Goal: Information Seeking & Learning: Find specific fact

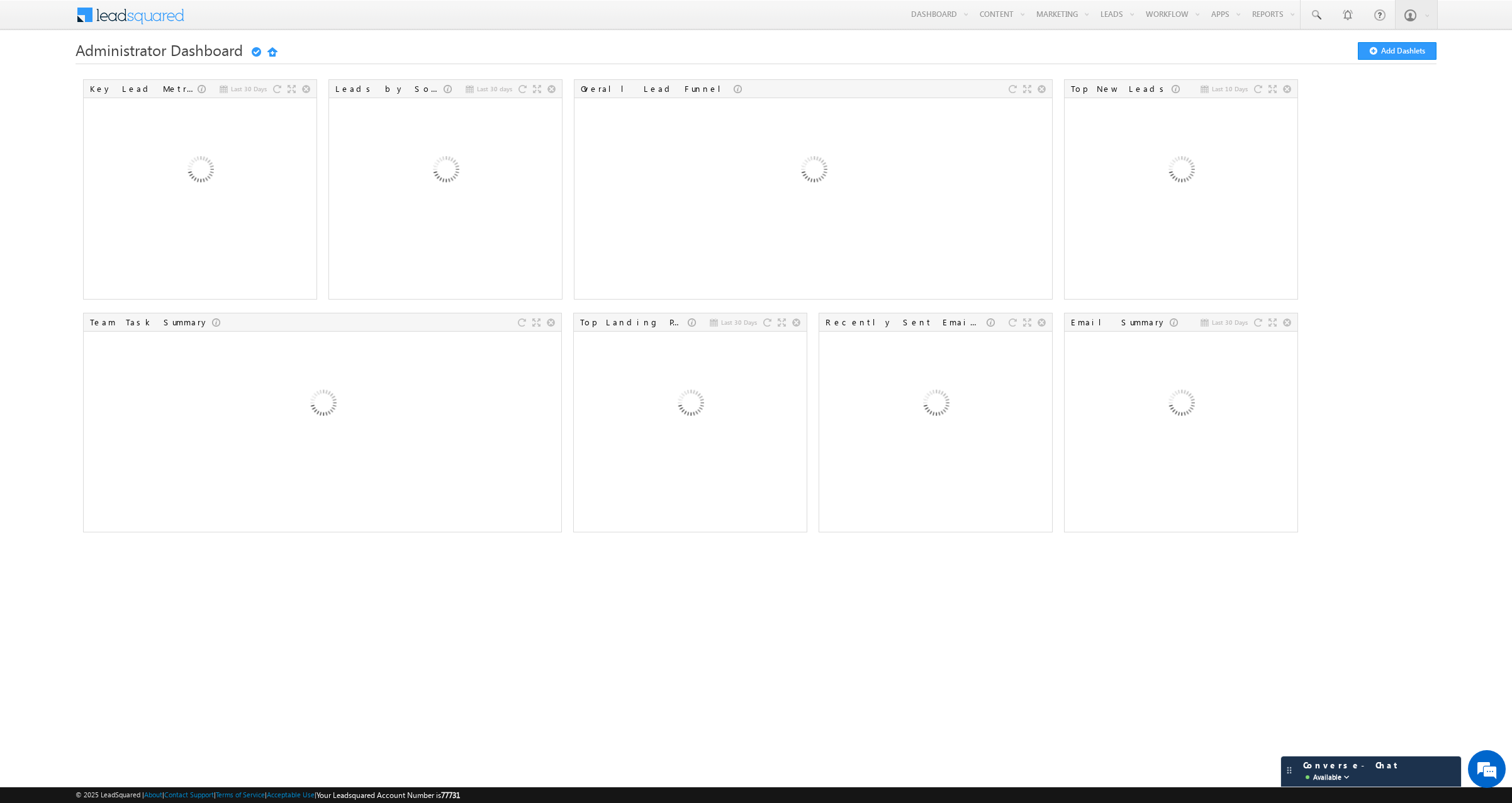
click at [657, 45] on h1 "Administrator Dashboard Getting Started Add Dashlets" at bounding box center [756, 50] width 1361 height 15
click at [1414, 778] on div "Converse - Chat Available" at bounding box center [1358, 772] width 122 height 24
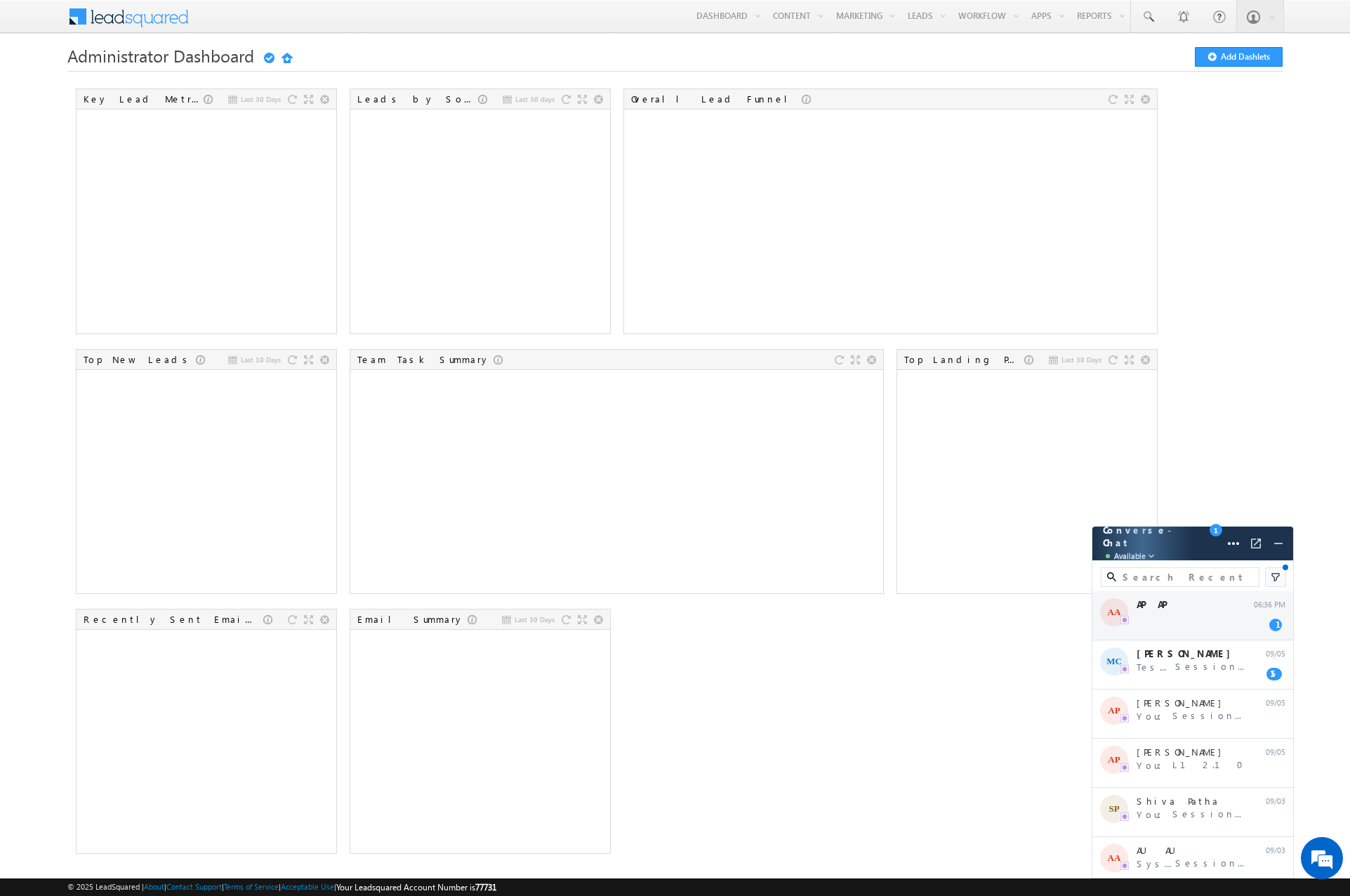
click at [1164, 613] on div "AA AP AP 06:36 PM 1" at bounding box center [1193, 615] width 201 height 49
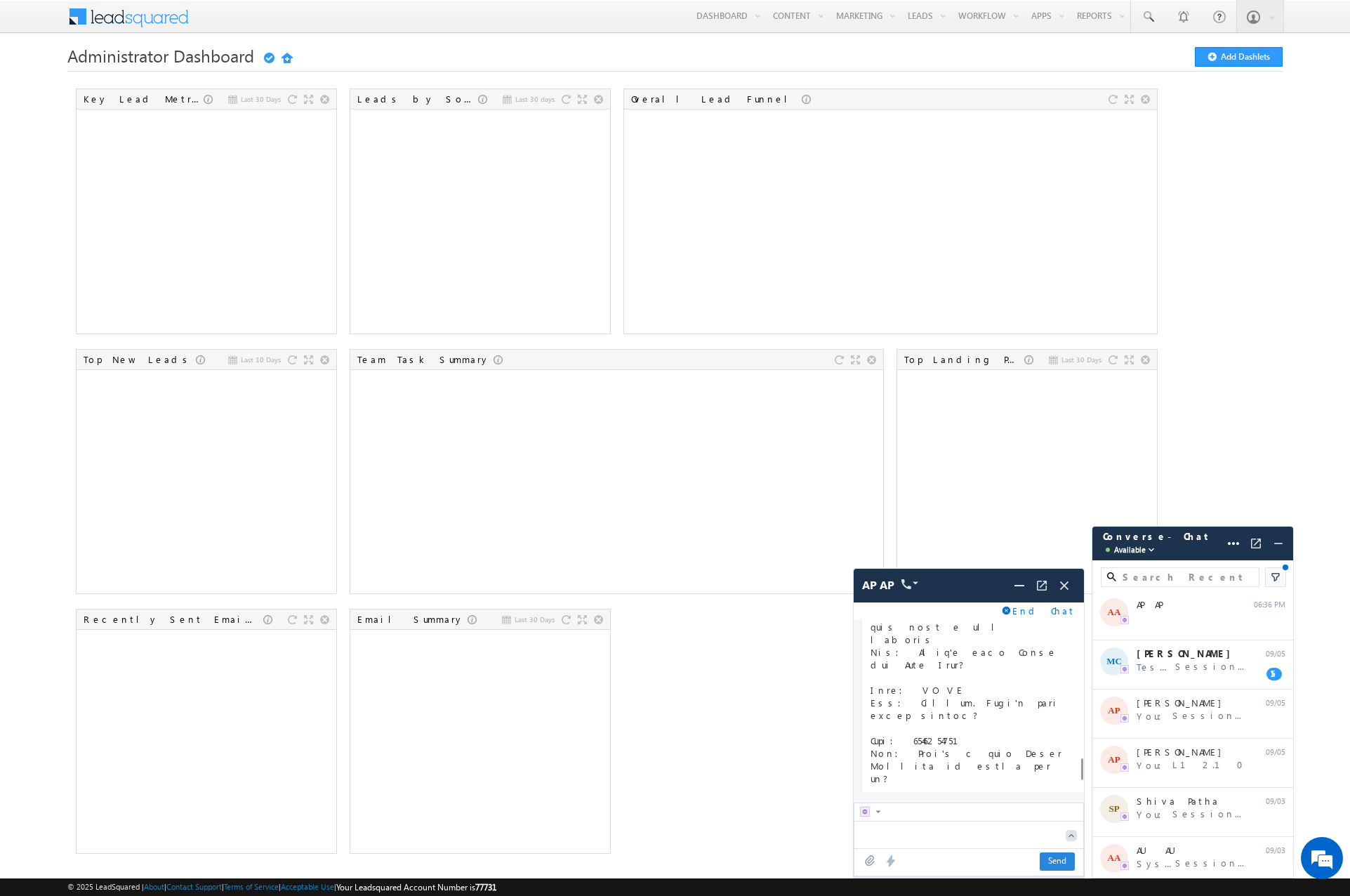
scroll to position [1639, 0]
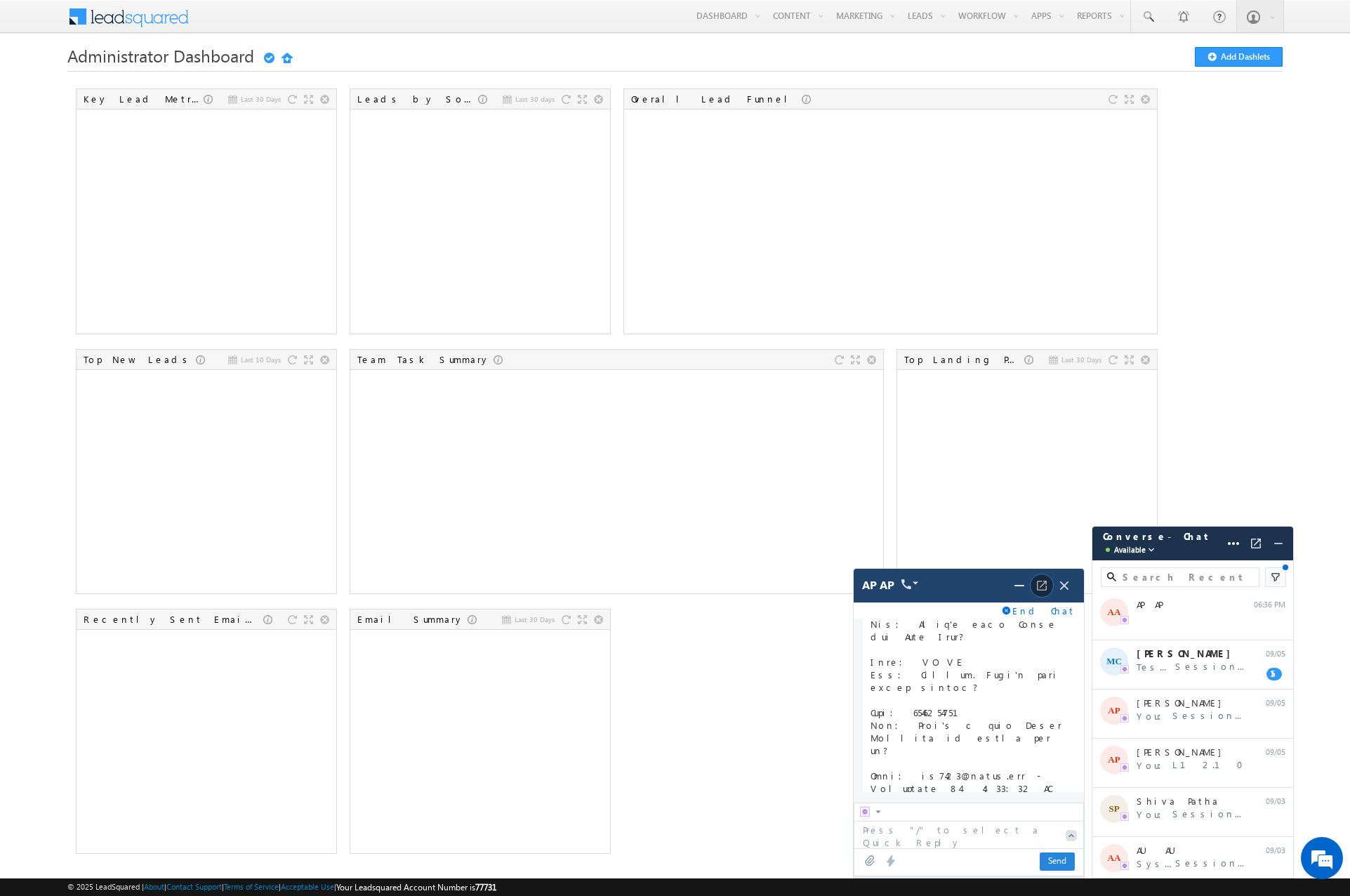
click at [1037, 585] on img at bounding box center [1041, 585] width 14 height 14
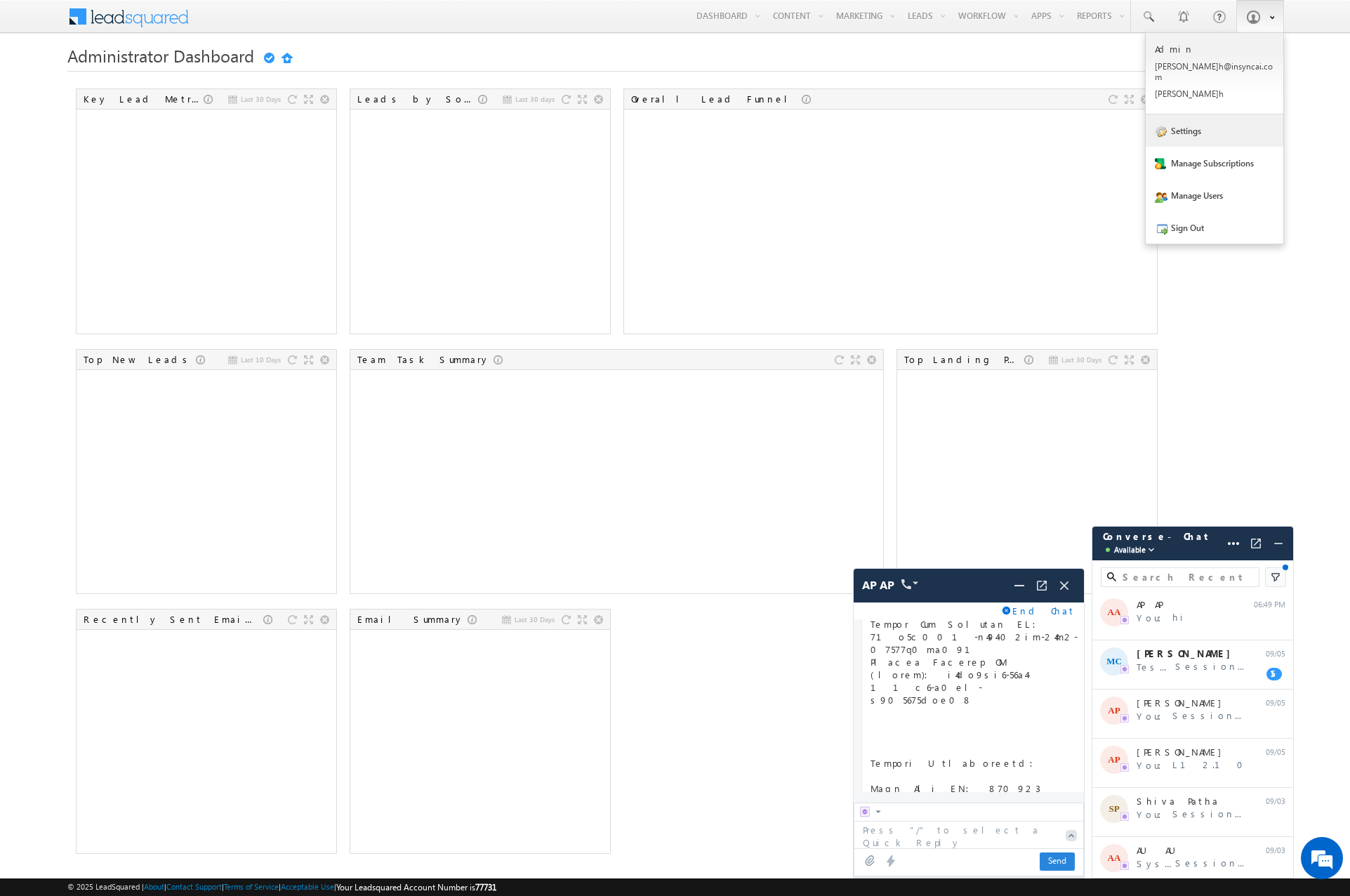
click at [1185, 118] on link "Settings" at bounding box center [1213, 131] width 137 height 32
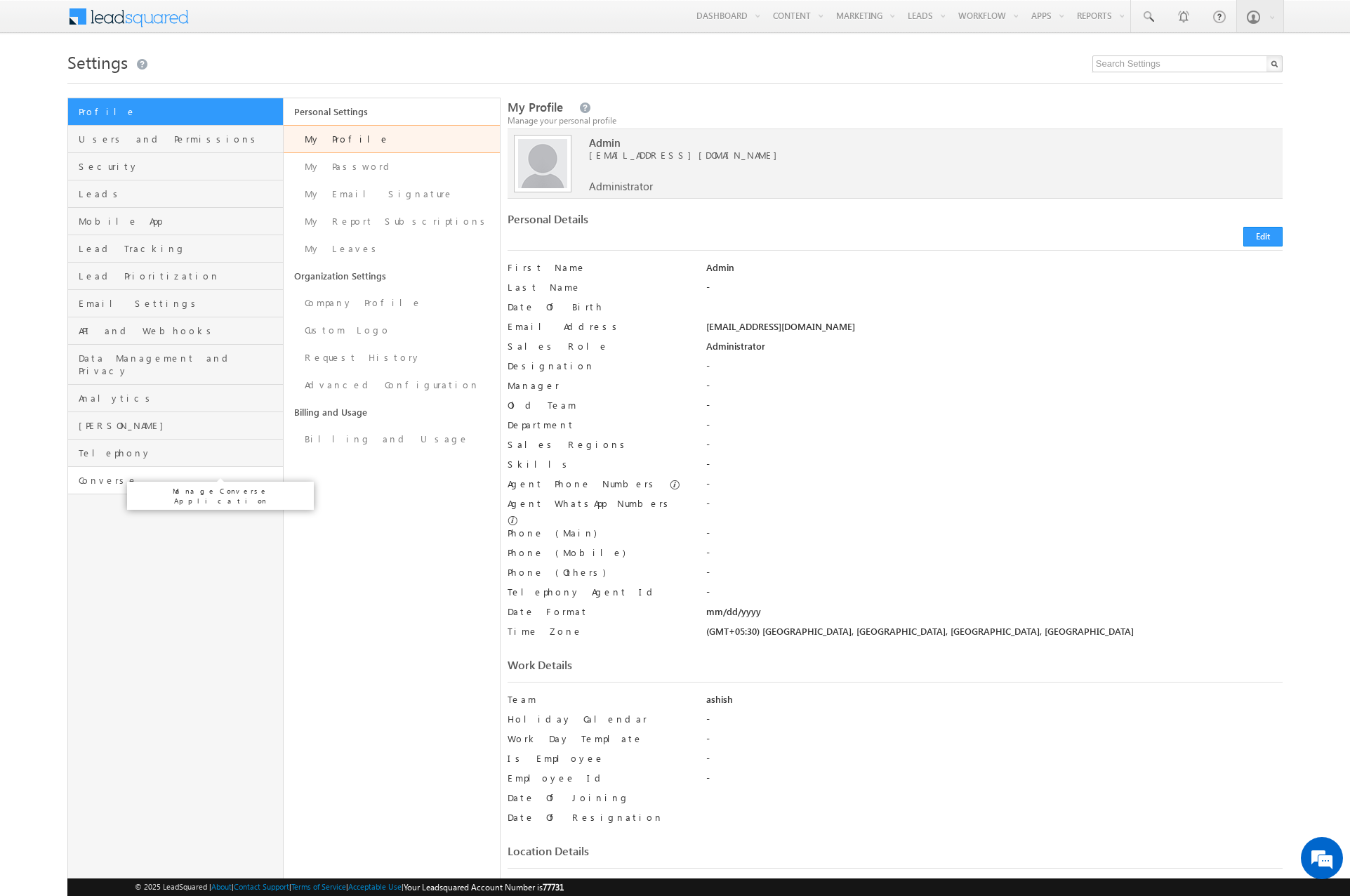
click at [153, 474] on span "Converse" at bounding box center [179, 480] width 201 height 12
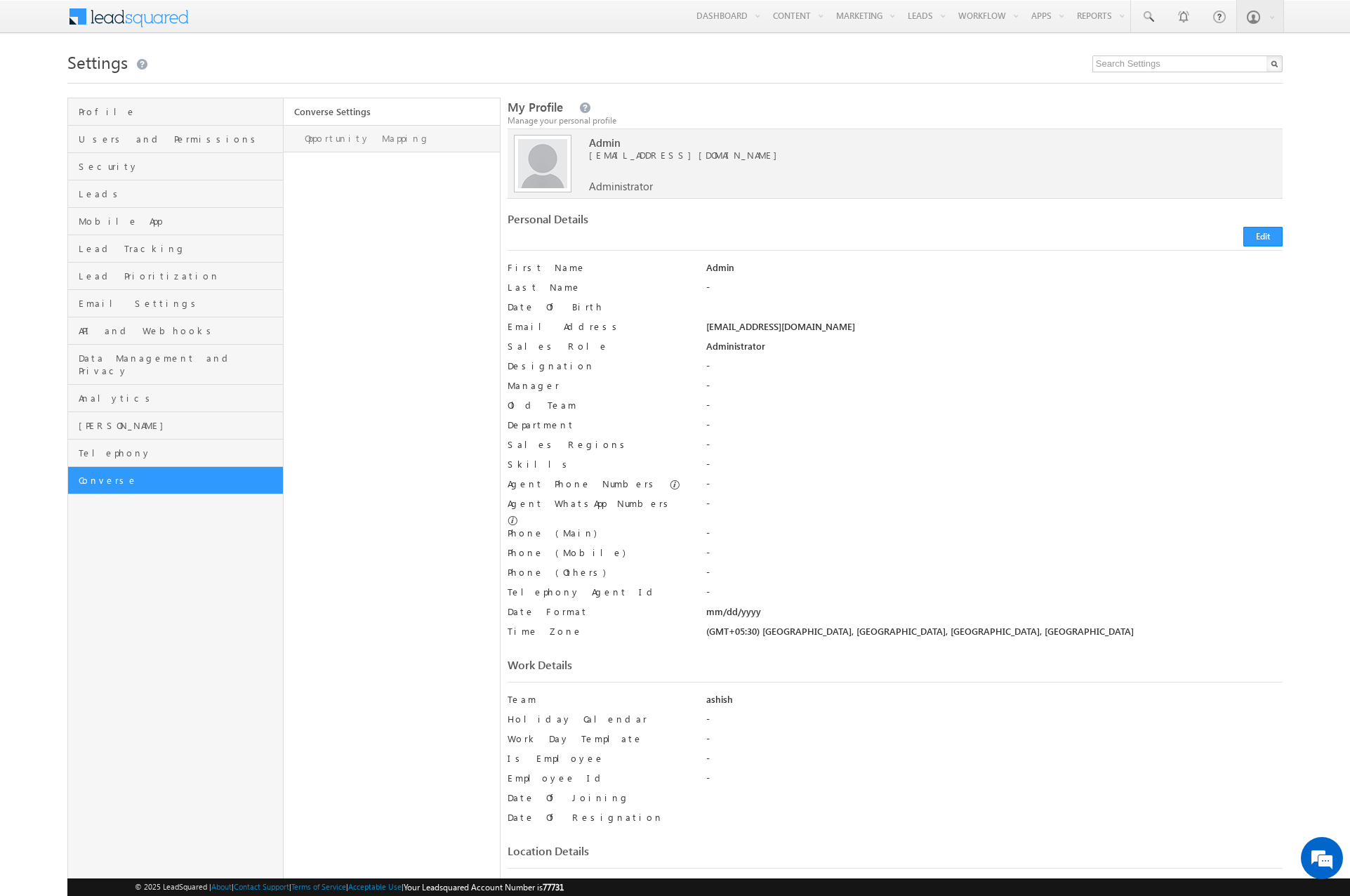
click at [364, 135] on link "Opportunity Mapping" at bounding box center [391, 138] width 215 height 27
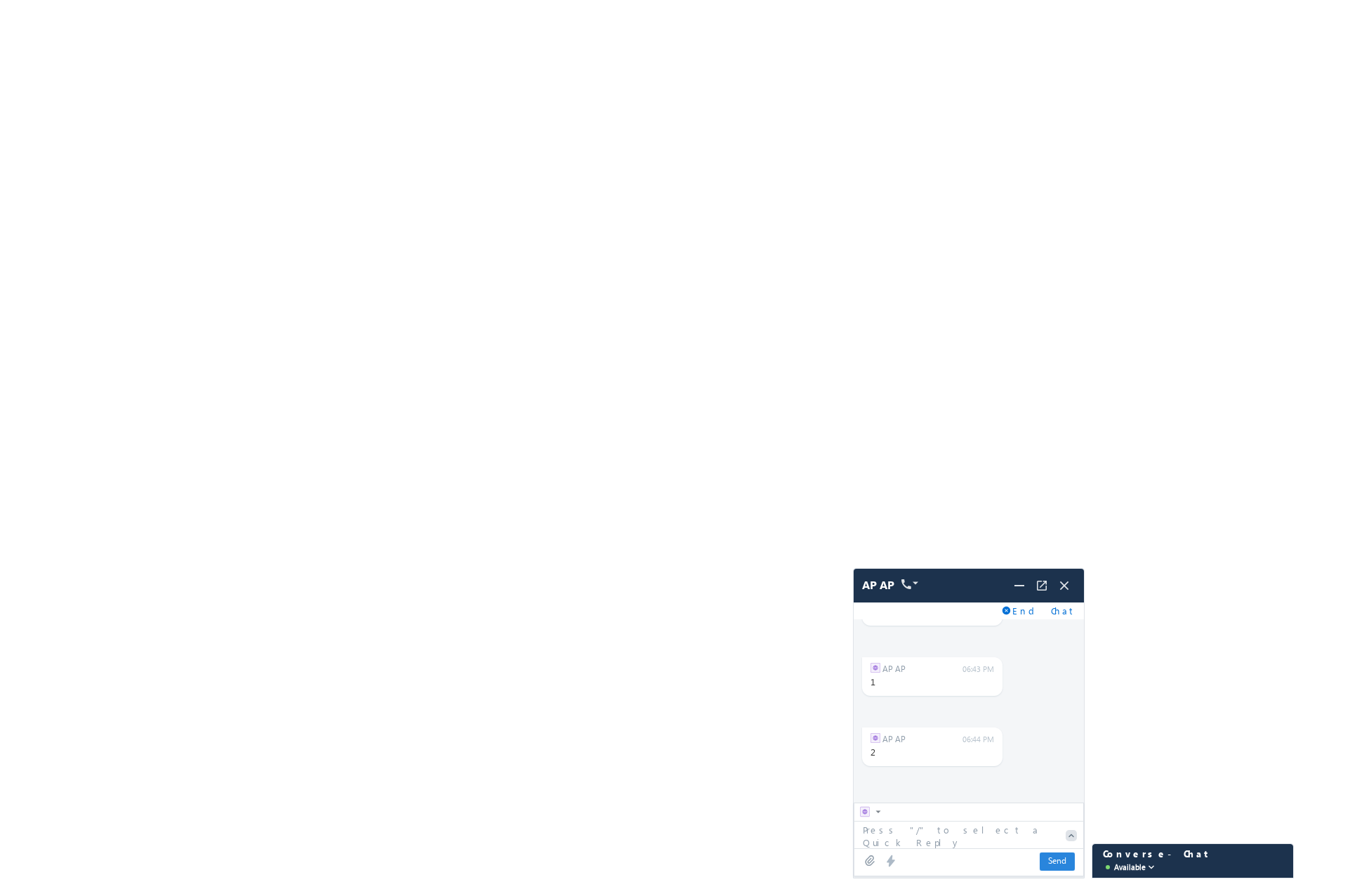
scroll to position [7799, 0]
click at [1069, 591] on img at bounding box center [1064, 585] width 15 height 15
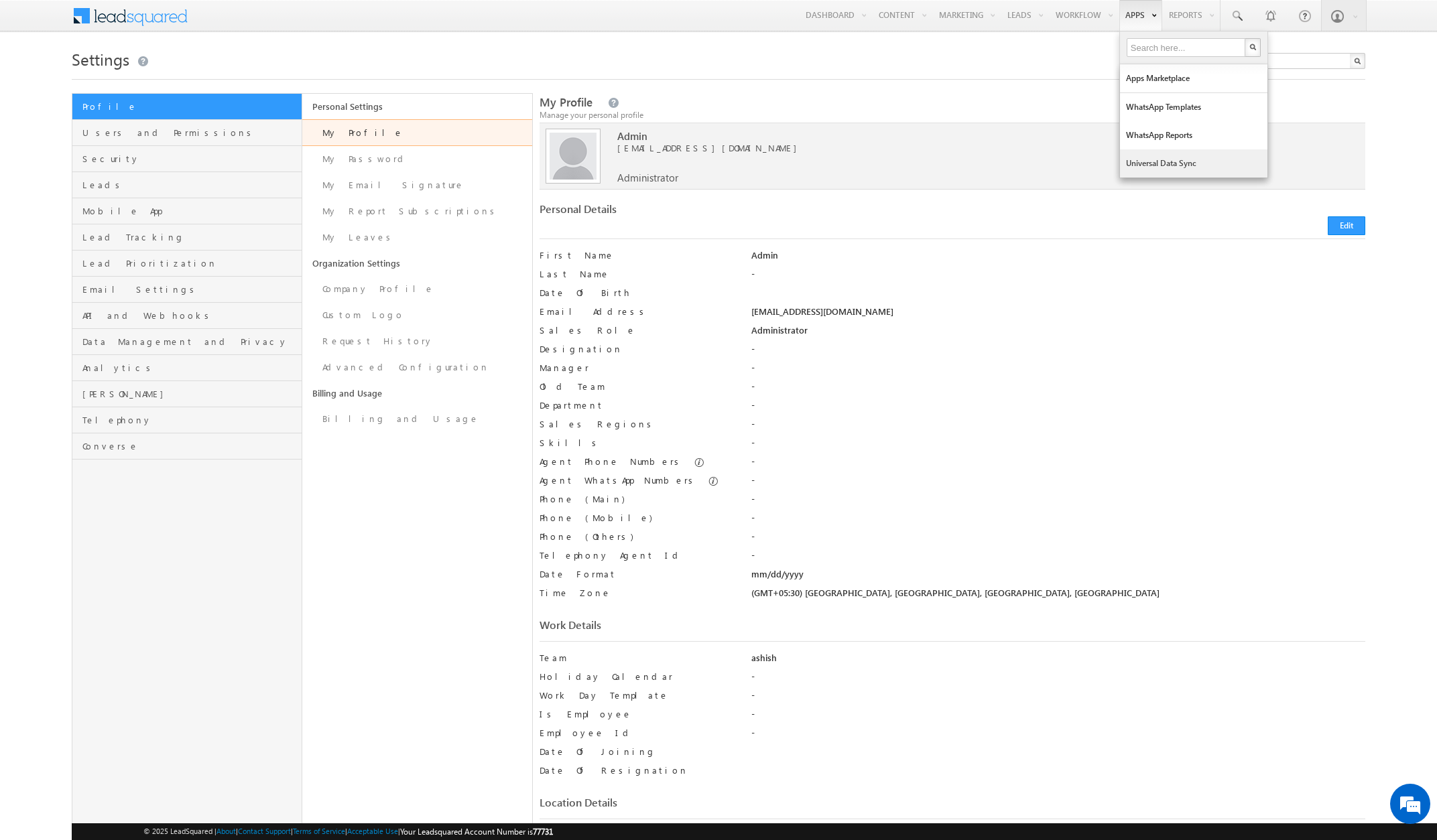
click at [1135, 161] on link "Universal Data Sync" at bounding box center [1193, 163] width 148 height 28
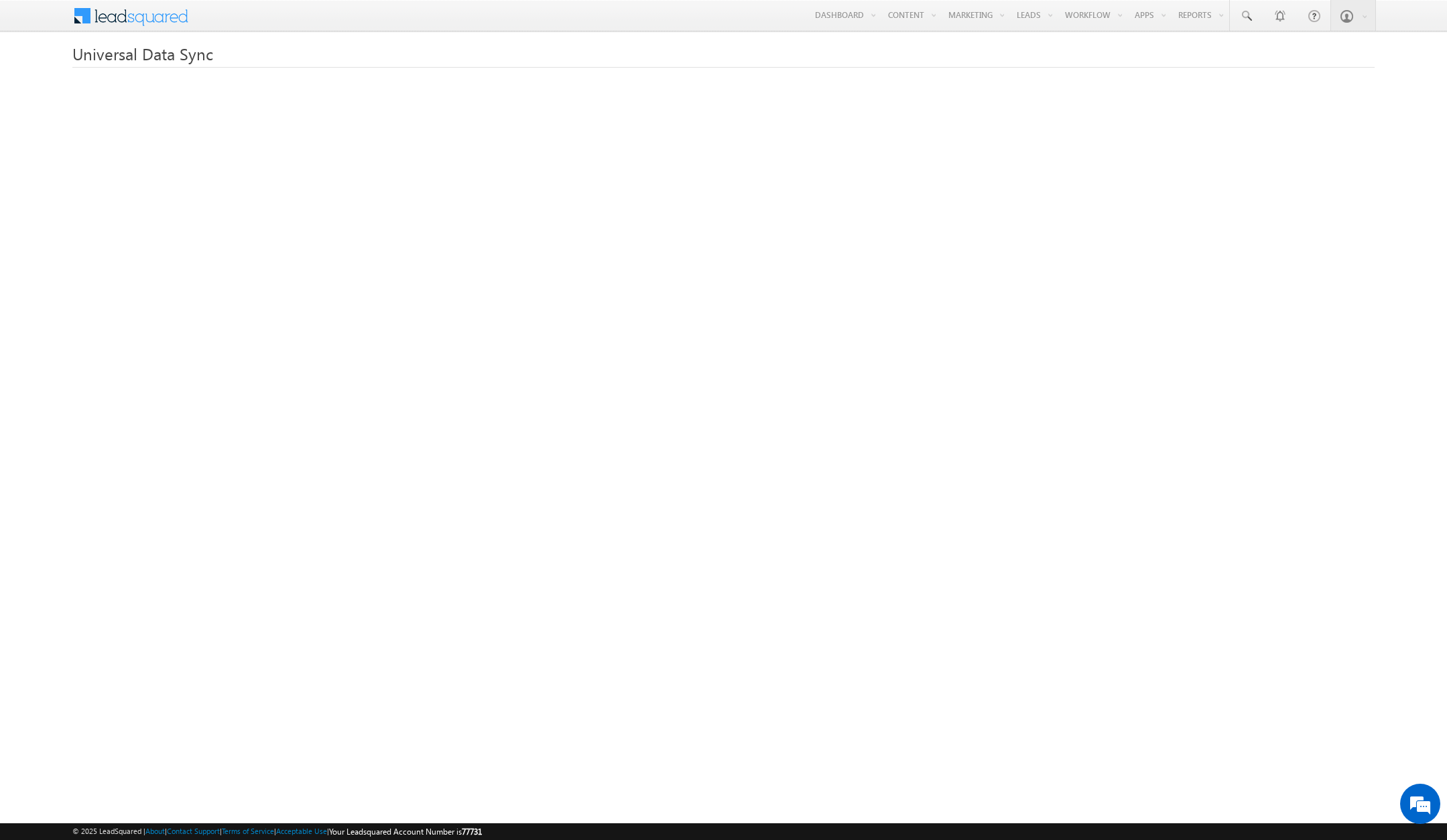
click at [722, 62] on h1 "Universal Data Sync" at bounding box center [724, 52] width 1303 height 26
click at [1029, 73] on link "Manage Leads" at bounding box center [1065, 73] width 107 height 28
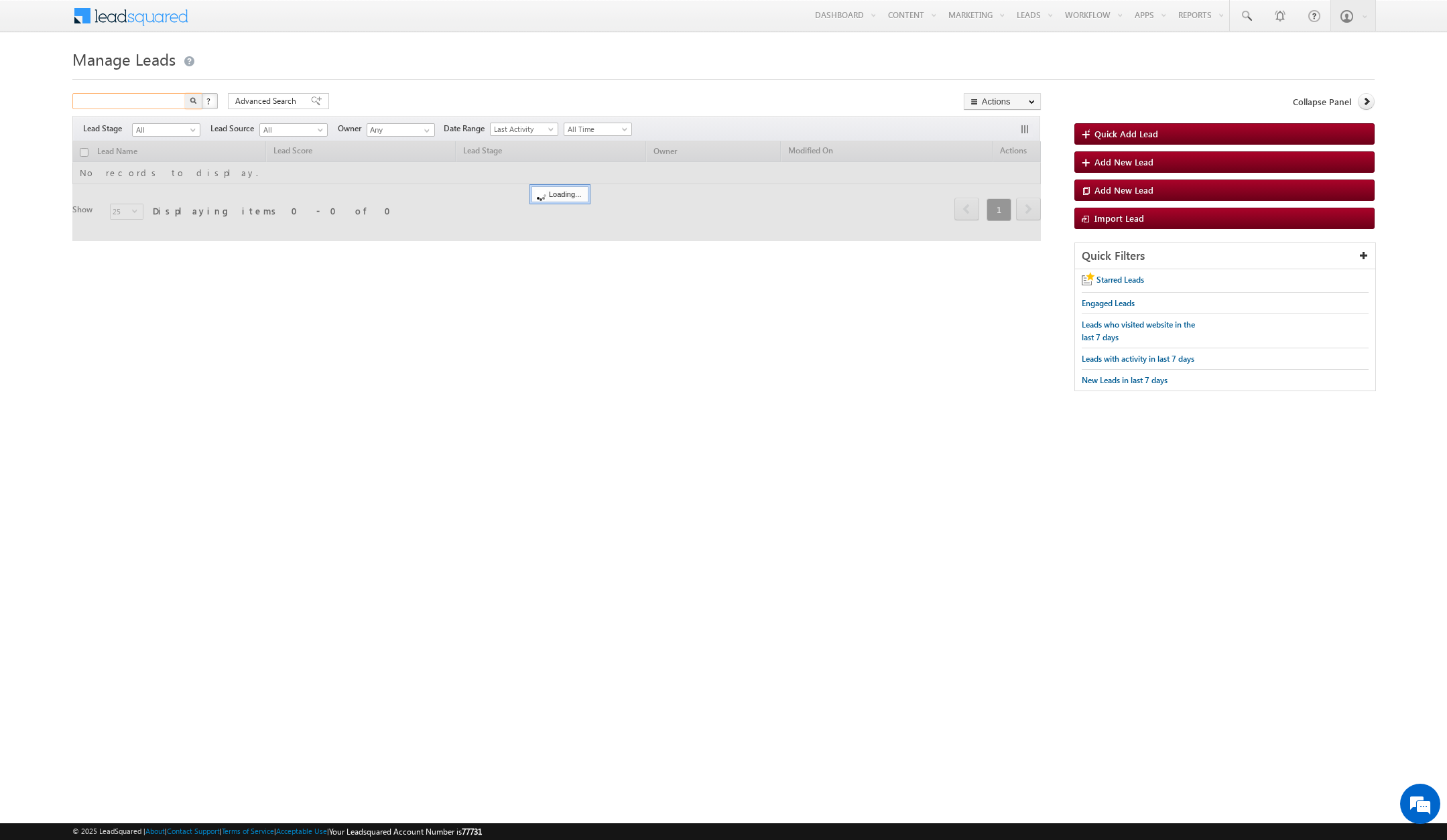
click at [134, 100] on input "text" at bounding box center [129, 101] width 115 height 16
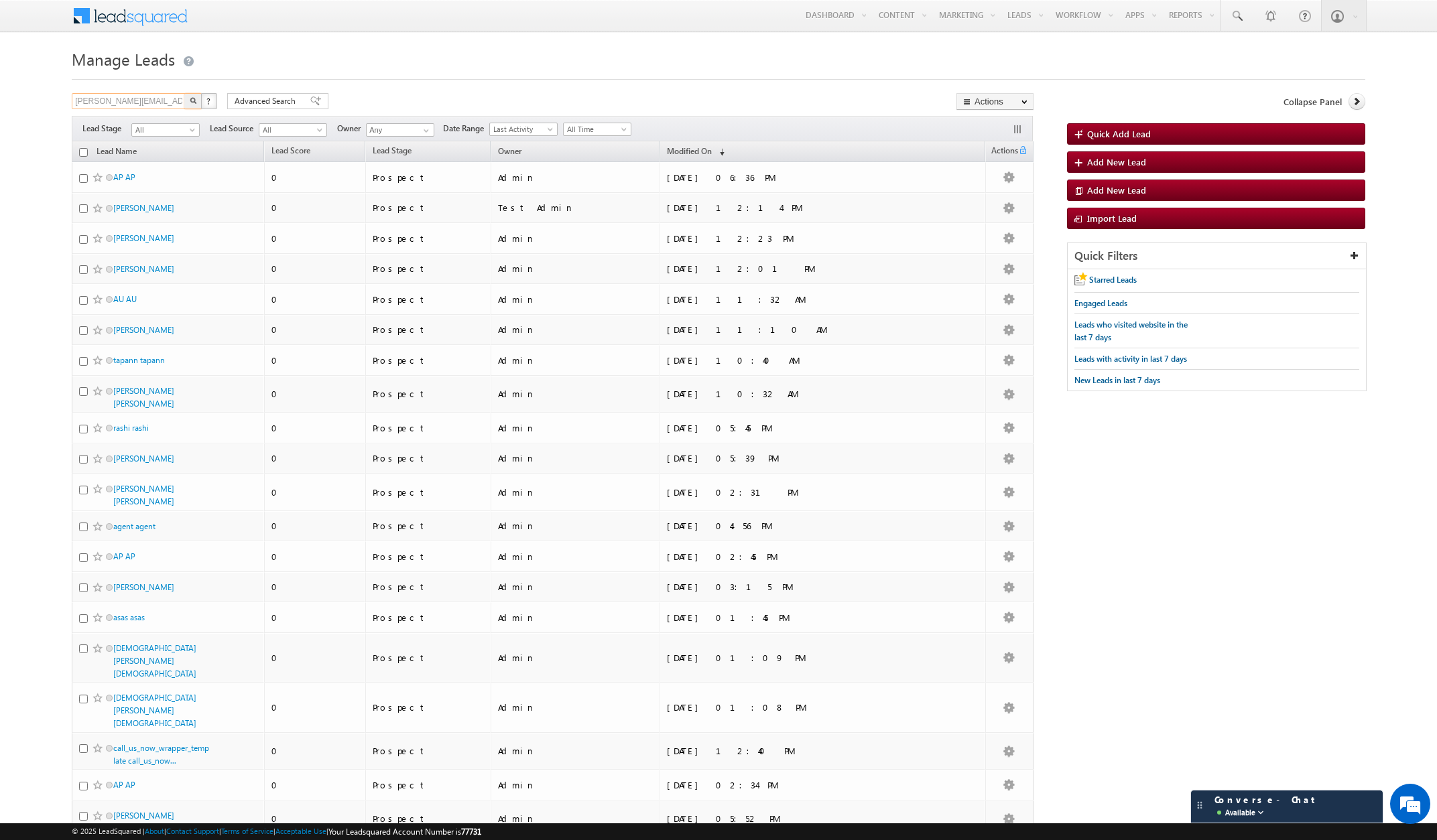
type input "[PERSON_NAME][EMAIL_ADDRESS][PERSON_NAME][DOMAIN_NAME]"
click at [185, 93] on button "button" at bounding box center [193, 101] width 17 height 16
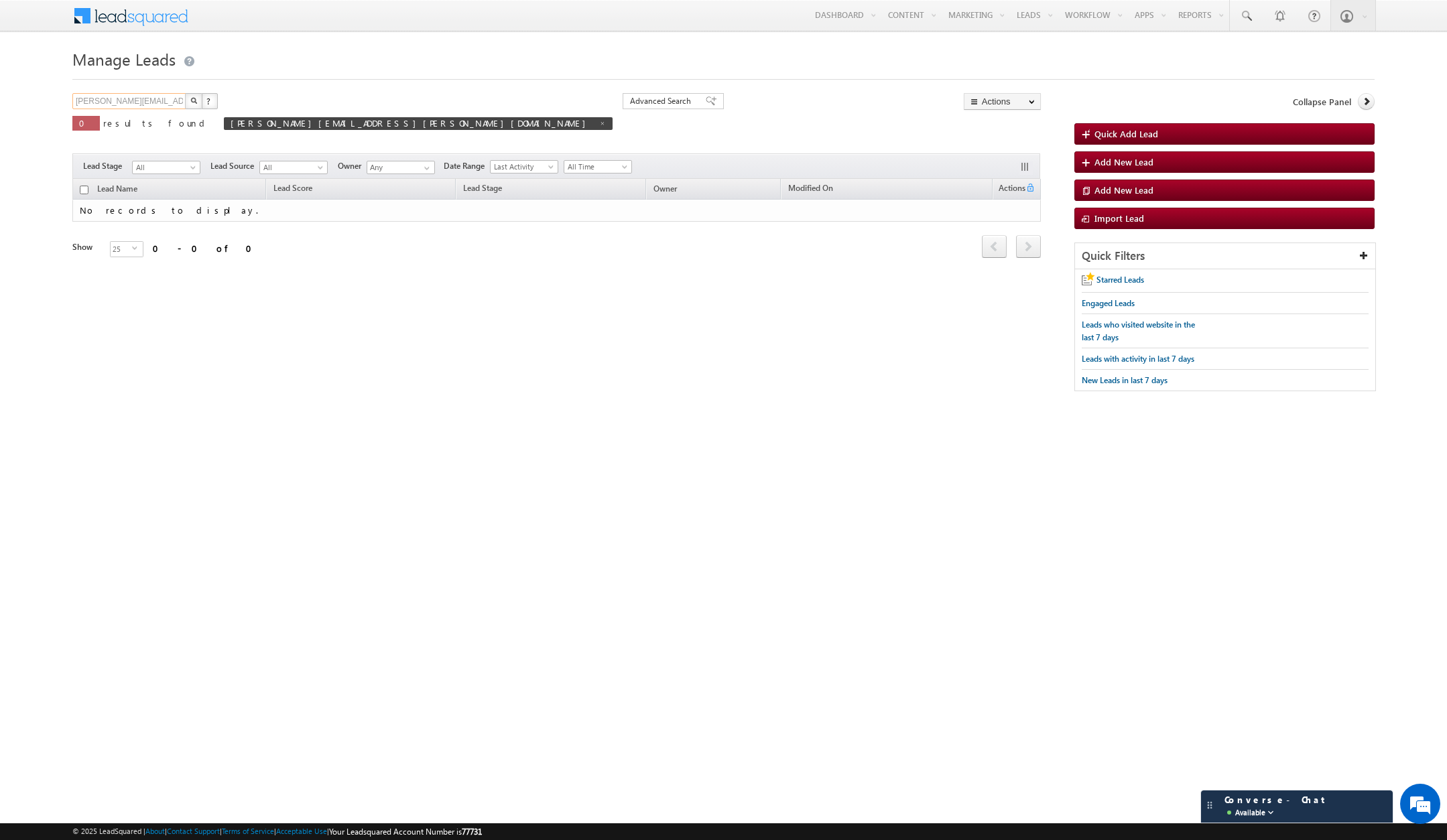
click at [120, 108] on input "[PERSON_NAME][EMAIL_ADDRESS][PERSON_NAME][DOMAIN_NAME]" at bounding box center [129, 101] width 115 height 16
click at [120, 103] on input "[PERSON_NAME][EMAIL_ADDRESS][PERSON_NAME][DOMAIN_NAME]" at bounding box center [129, 101] width 115 height 16
click at [185, 93] on button "button" at bounding box center [193, 101] width 17 height 16
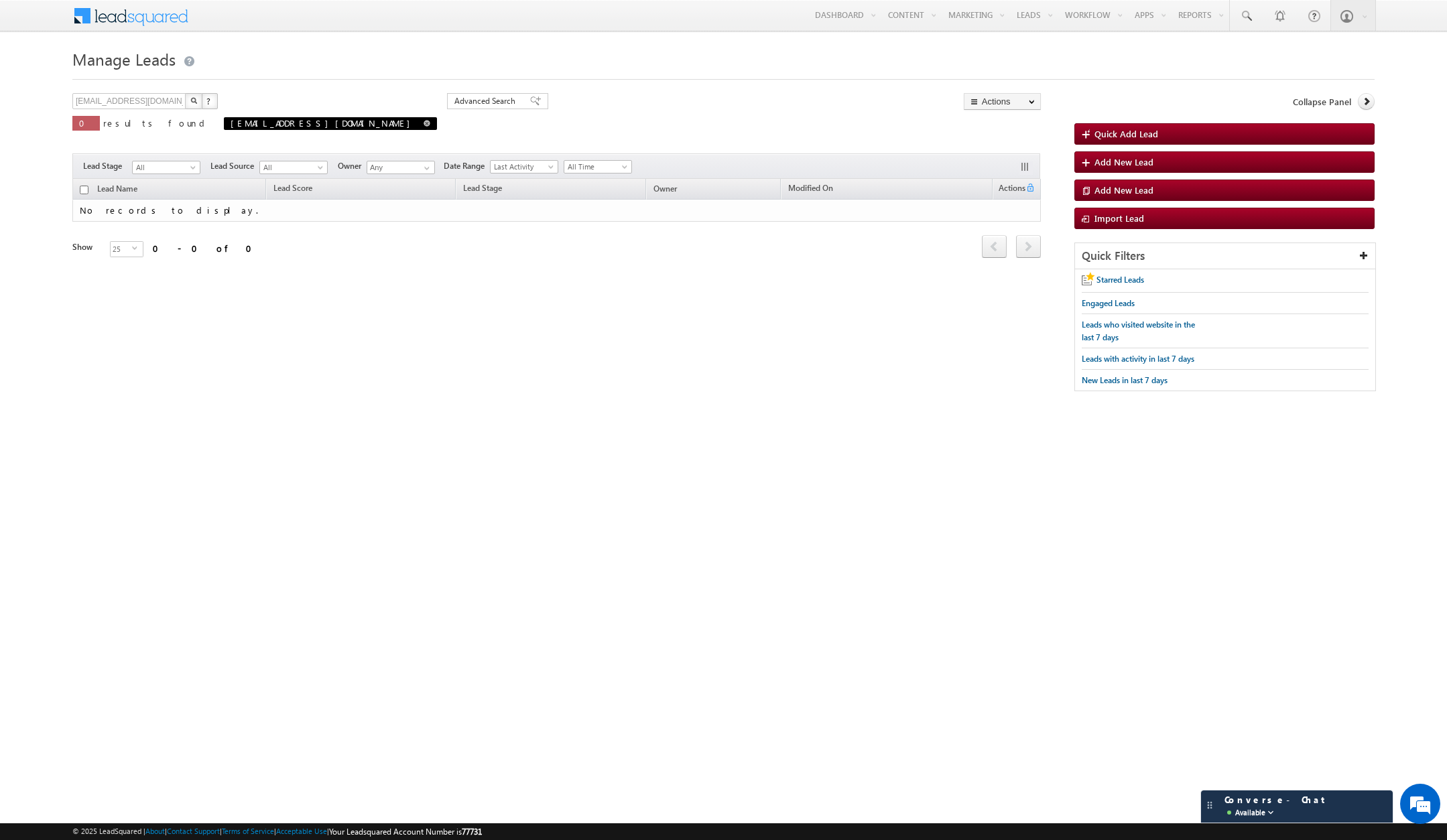
click at [424, 124] on span at bounding box center [426, 123] width 6 height 6
type input "Search Leads"
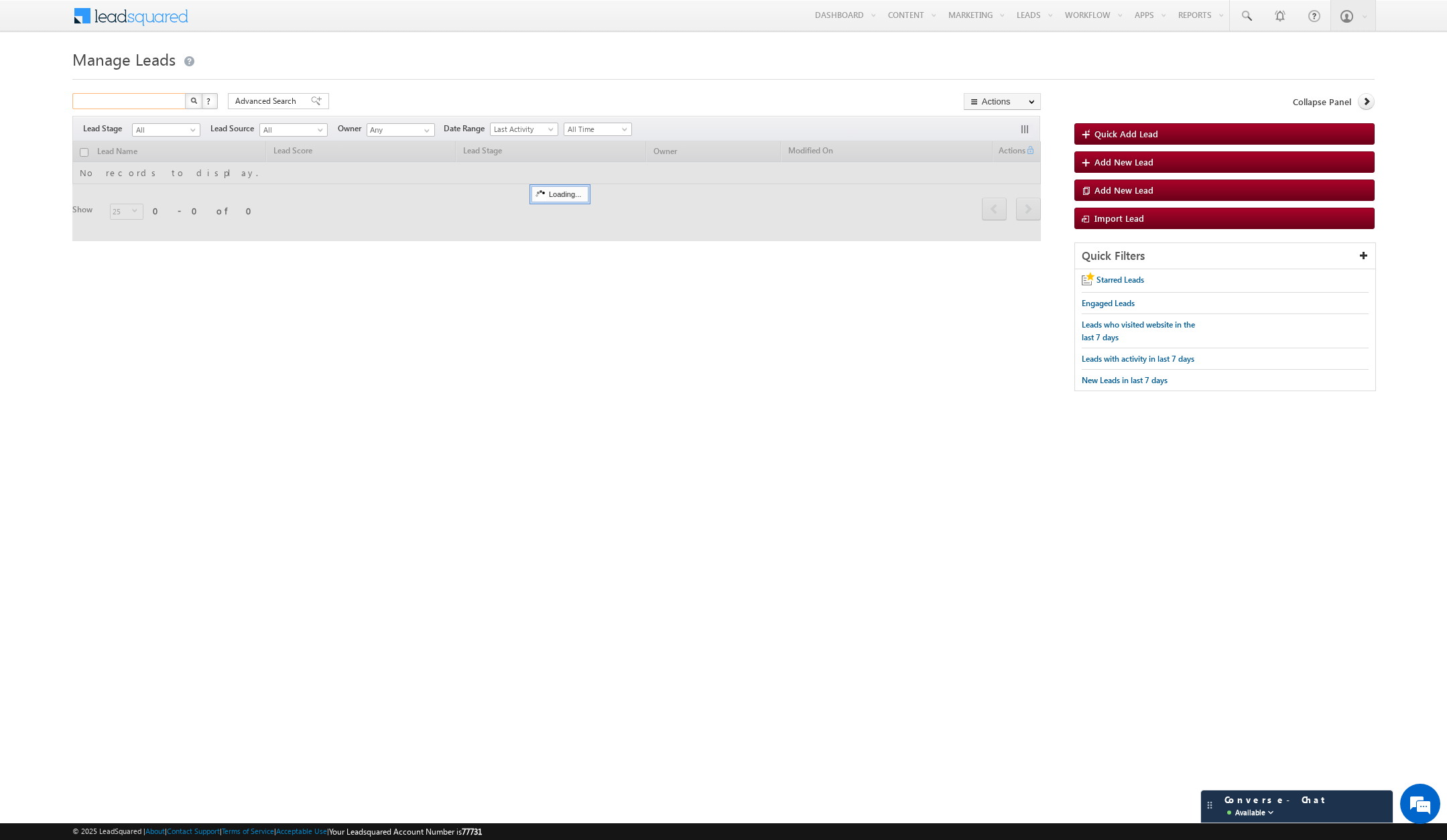
click at [114, 102] on input "text" at bounding box center [129, 101] width 115 height 16
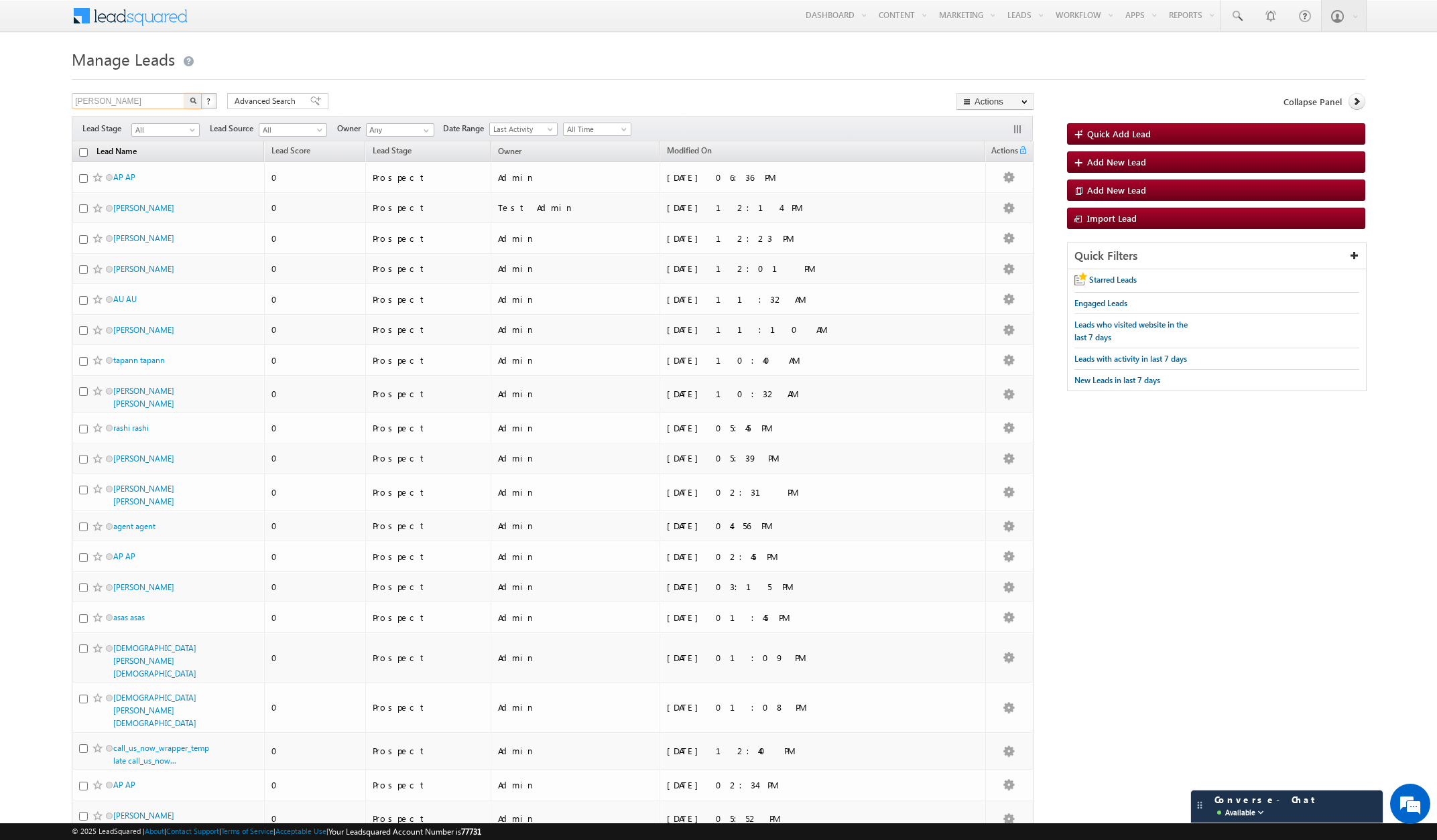
type input "[PERSON_NAME]"
click at [185, 93] on button "button" at bounding box center [193, 101] width 17 height 16
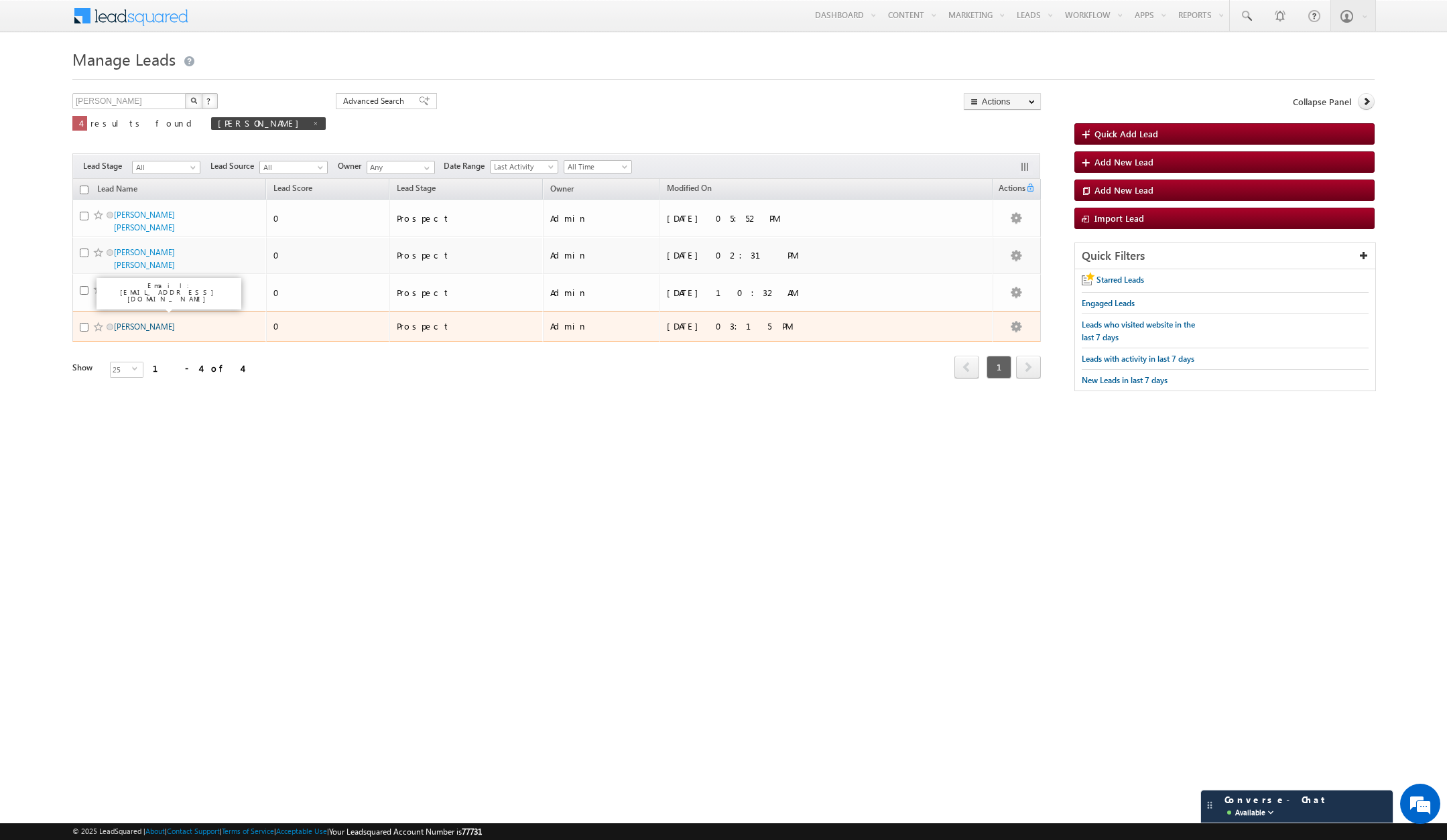
click at [149, 321] on link "[PERSON_NAME]" at bounding box center [144, 326] width 61 height 10
click at [142, 321] on link "[PERSON_NAME]" at bounding box center [144, 326] width 61 height 10
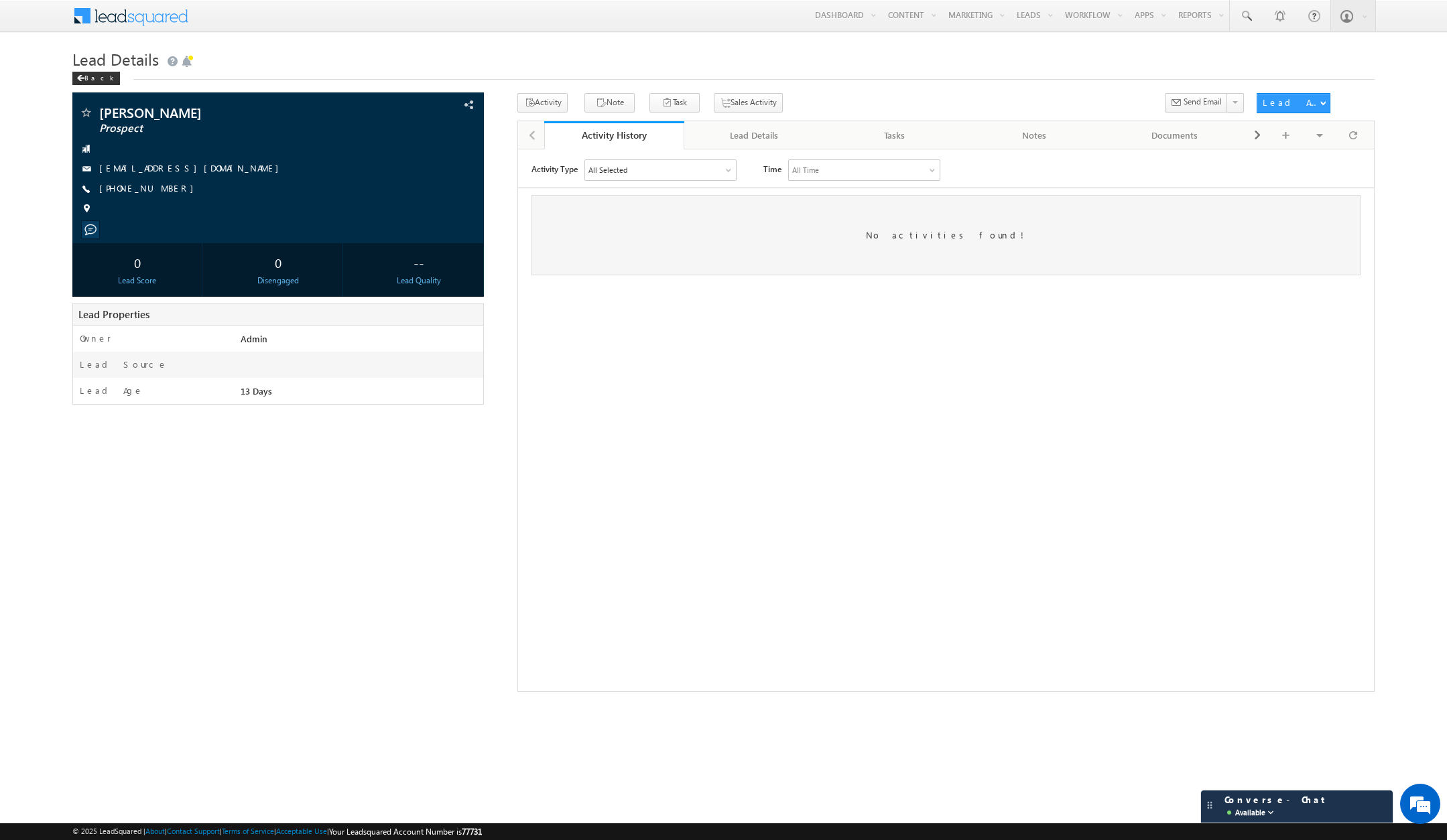
click at [416, 608] on div "ankush kharbanda Prospect --" at bounding box center [724, 393] width 1303 height 599
click at [708, 21] on div "Menu Admin ashis h@ins yncai .com ashis h" at bounding box center [724, 16] width 1303 height 33
click at [77, 77] on span at bounding box center [80, 78] width 8 height 6
